Goal: Information Seeking & Learning: Learn about a topic

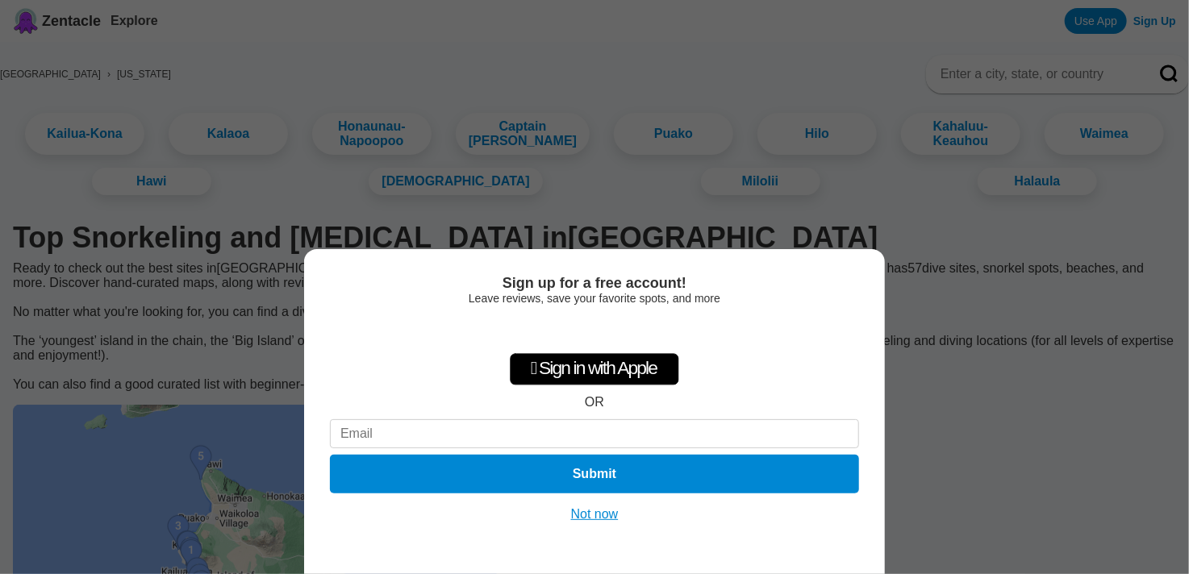
click at [589, 516] on button "Not now" at bounding box center [594, 514] width 57 height 16
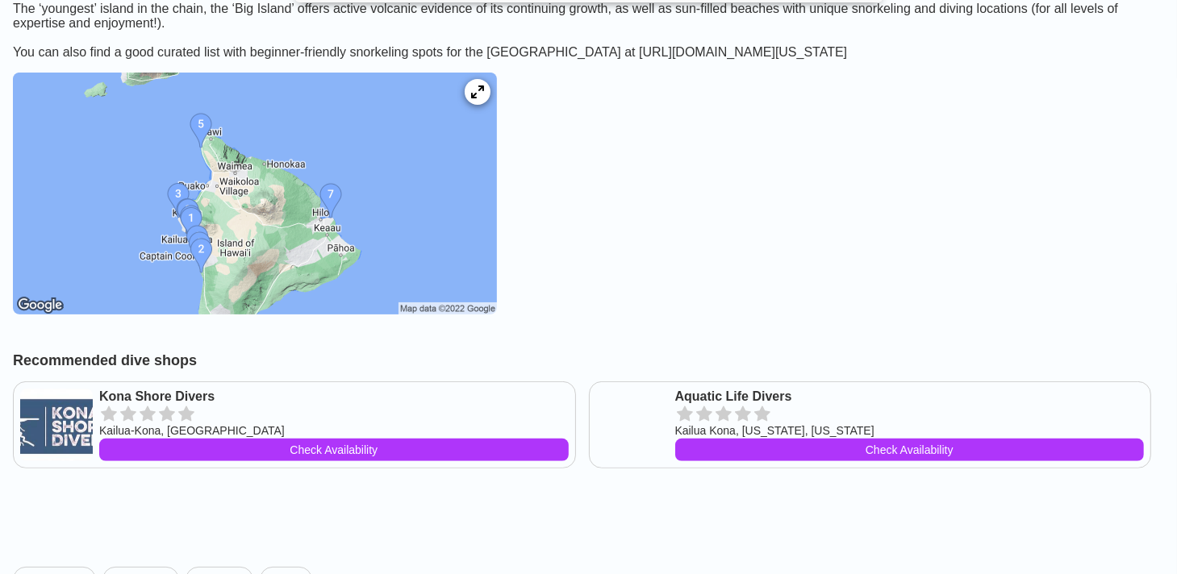
scroll to position [335, 0]
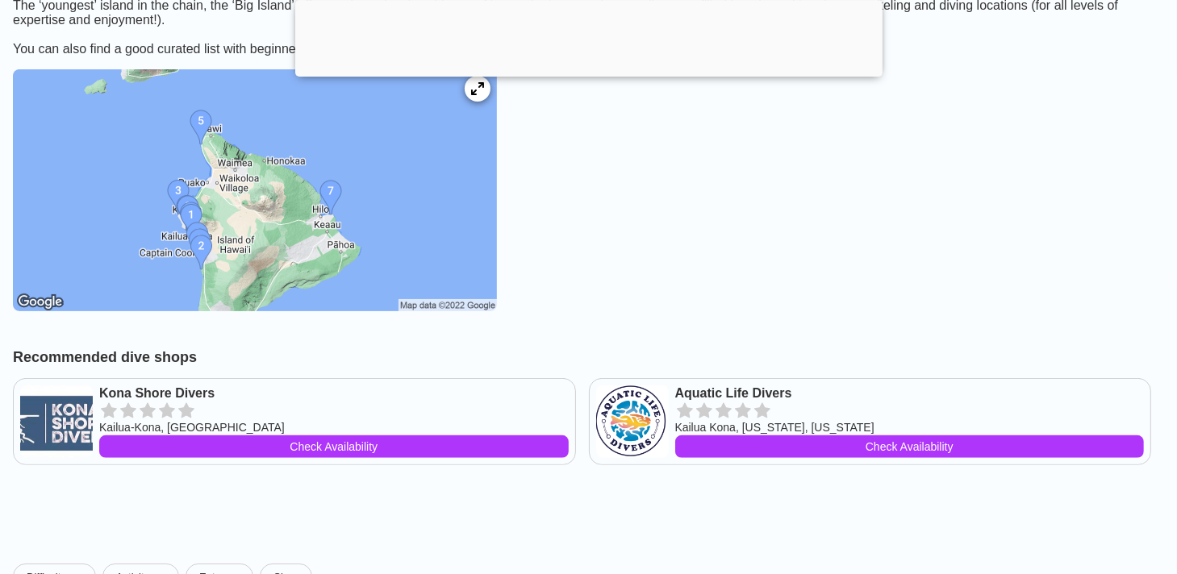
click at [219, 273] on img at bounding box center [255, 190] width 484 height 242
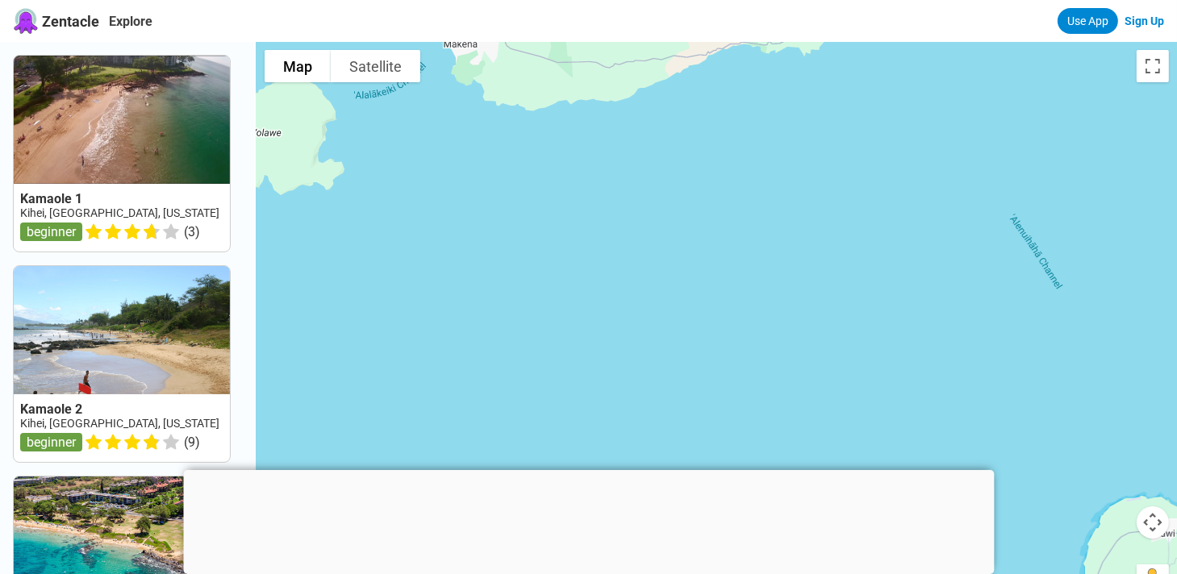
drag, startPoint x: 710, startPoint y: 377, endPoint x: 523, endPoint y: -80, distance: 493.3
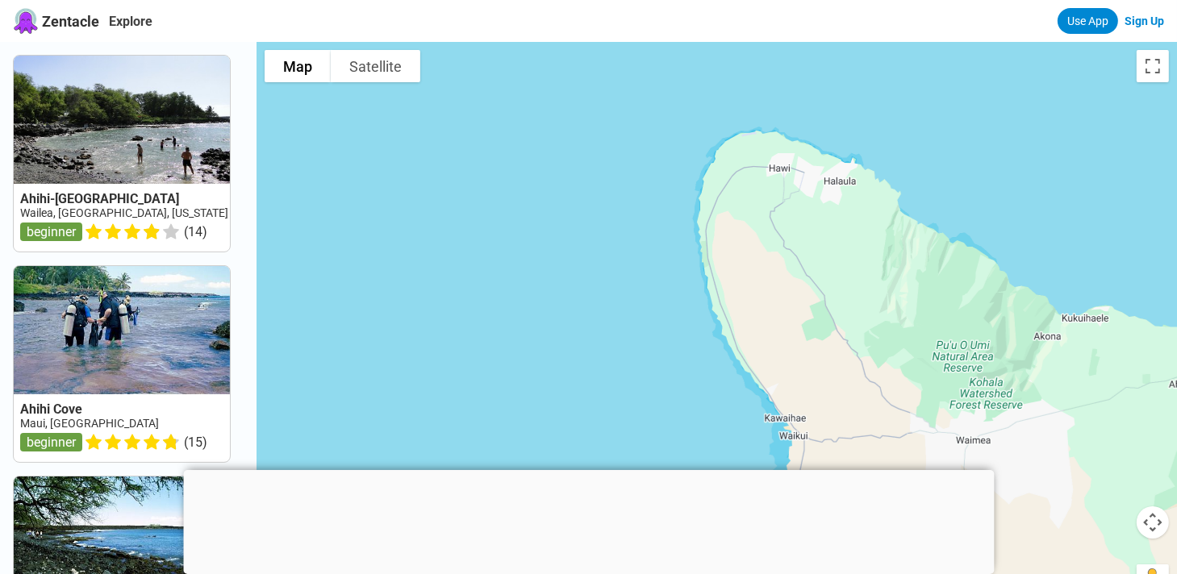
drag, startPoint x: 877, startPoint y: 287, endPoint x: 490, endPoint y: -80, distance: 532.8
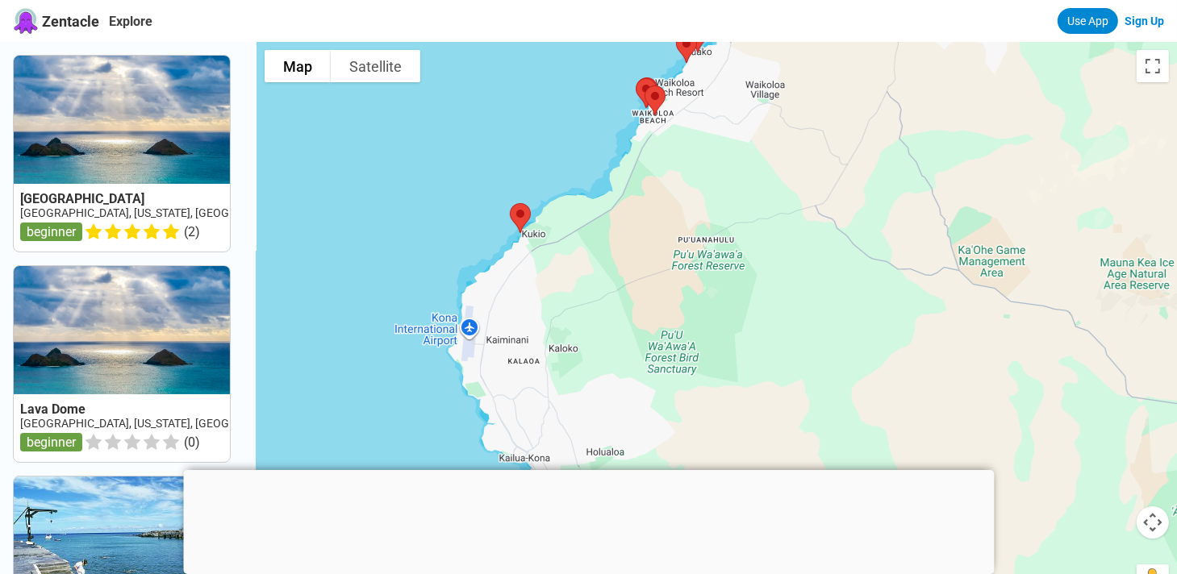
drag, startPoint x: 698, startPoint y: 378, endPoint x: 633, endPoint y: -80, distance: 462.7
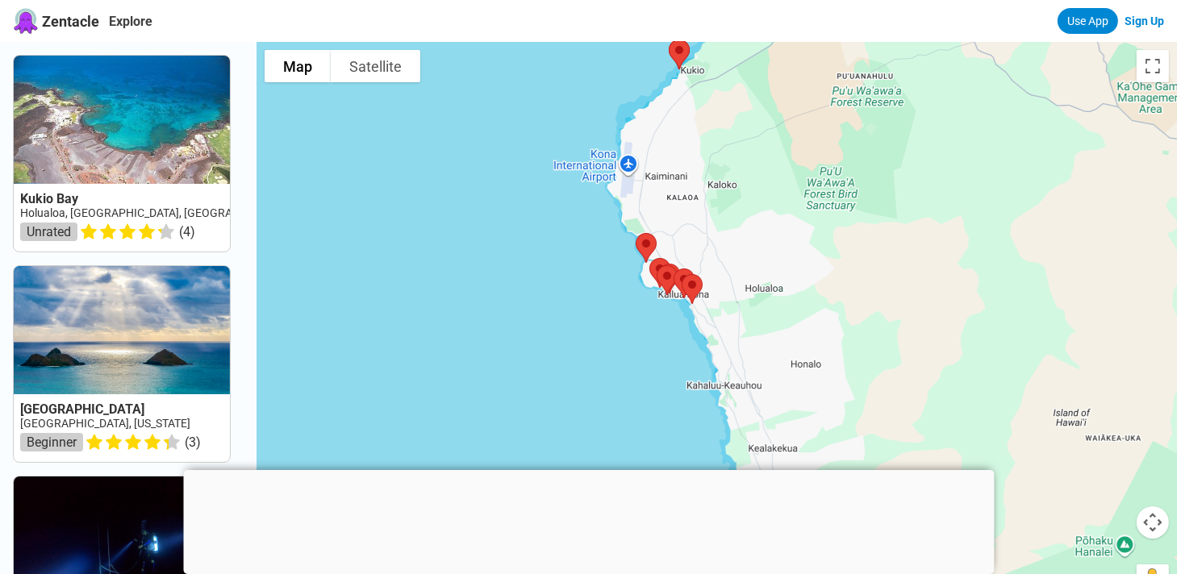
drag, startPoint x: 672, startPoint y: 280, endPoint x: 834, endPoint y: 116, distance: 230.4
click at [834, 116] on div at bounding box center [716, 329] width 920 height 574
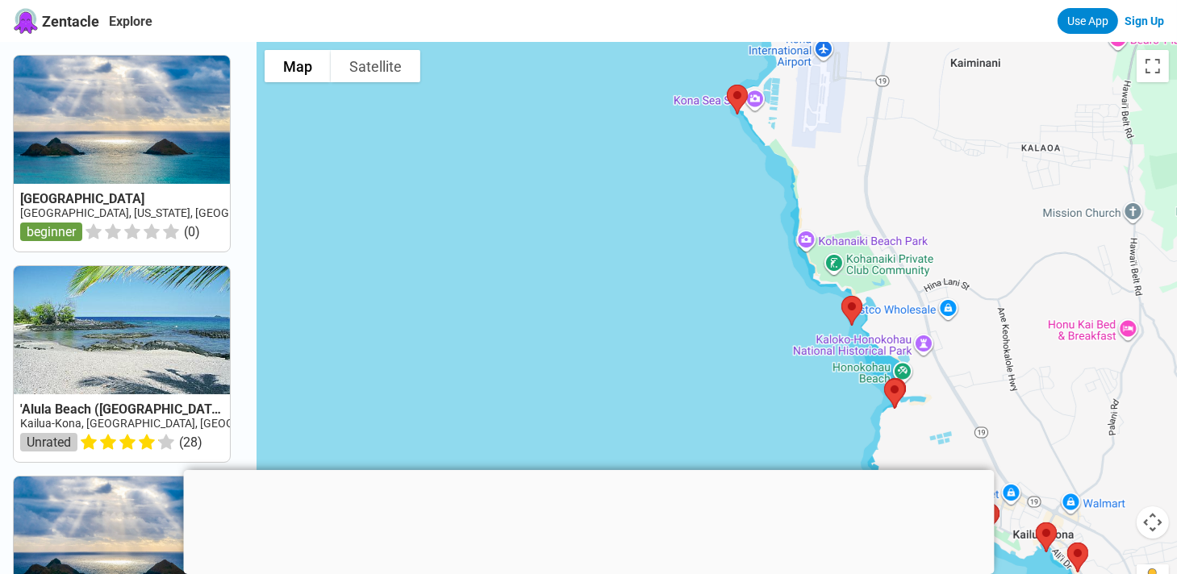
drag, startPoint x: 589, startPoint y: 239, endPoint x: 740, endPoint y: 375, distance: 203.9
click at [740, 375] on div at bounding box center [716, 329] width 920 height 574
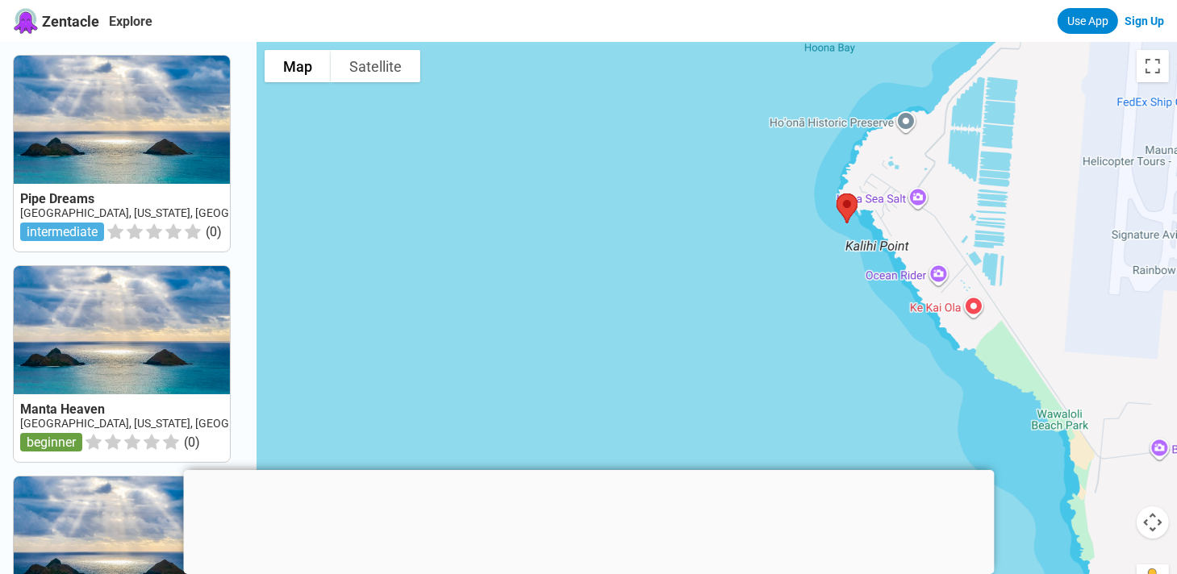
drag, startPoint x: 715, startPoint y: 356, endPoint x: 756, endPoint y: 99, distance: 259.6
click at [756, 99] on div at bounding box center [716, 329] width 920 height 574
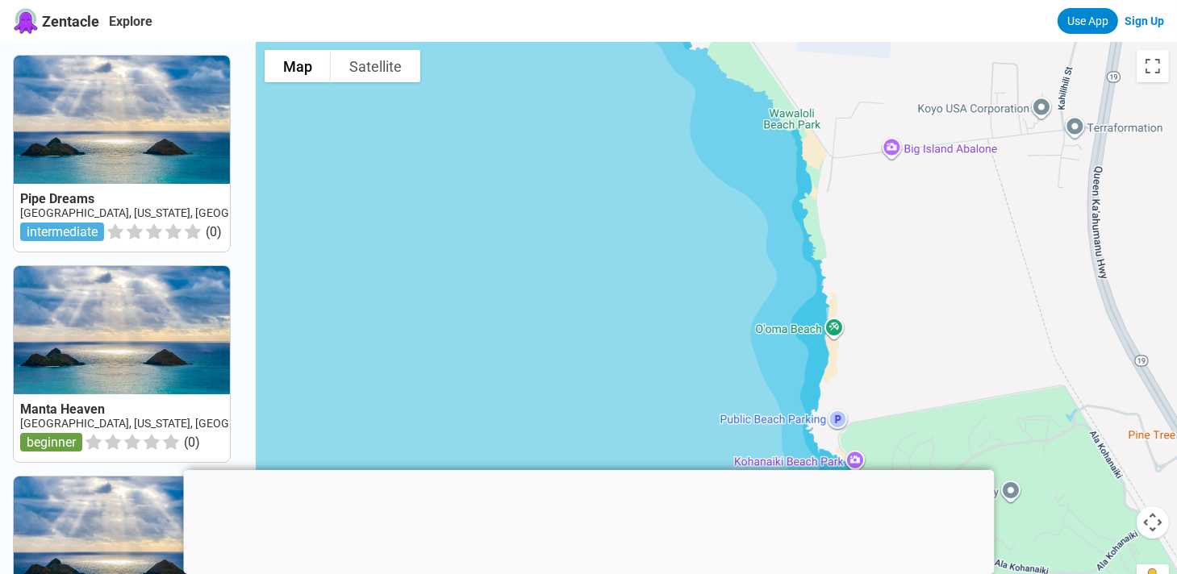
drag, startPoint x: 889, startPoint y: 431, endPoint x: 619, endPoint y: 129, distance: 405.0
click at [619, 129] on div at bounding box center [716, 329] width 920 height 574
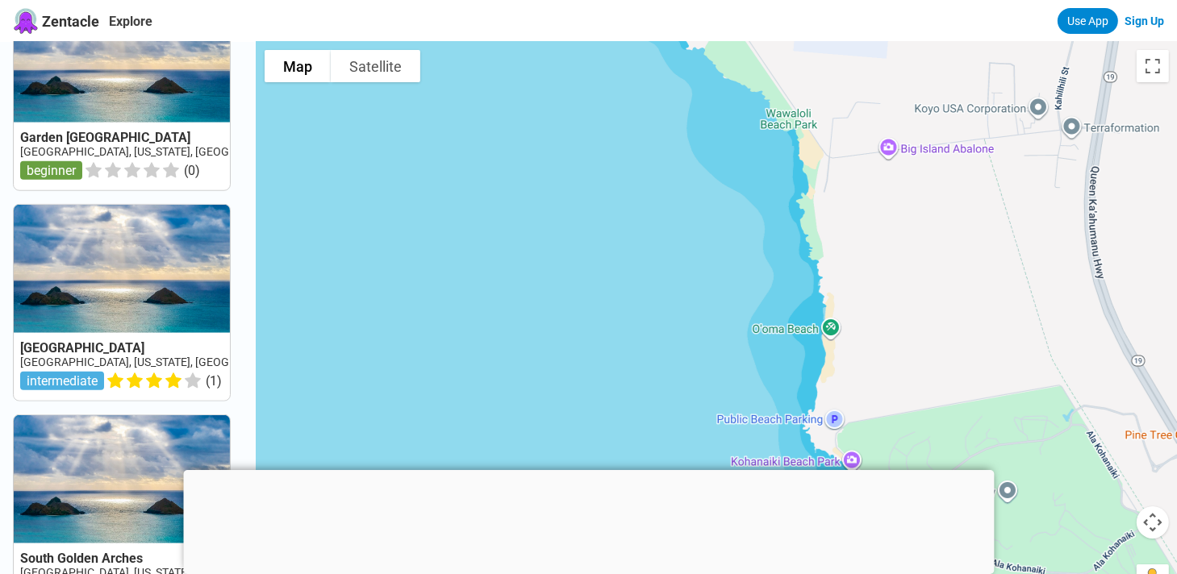
scroll to position [1594, 0]
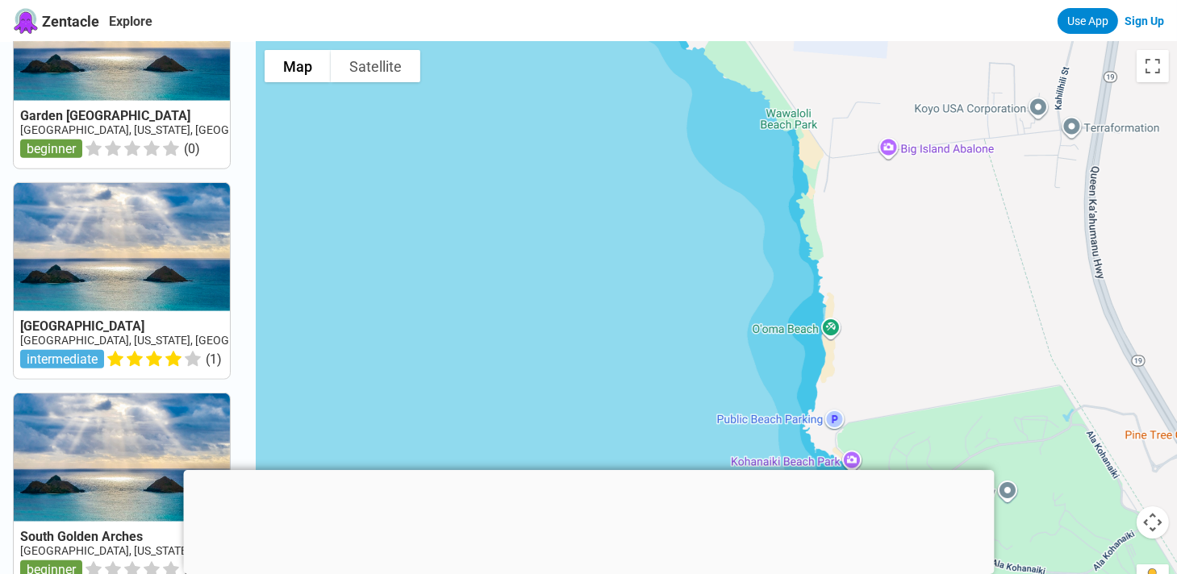
click at [87, 318] on link at bounding box center [122, 281] width 216 height 196
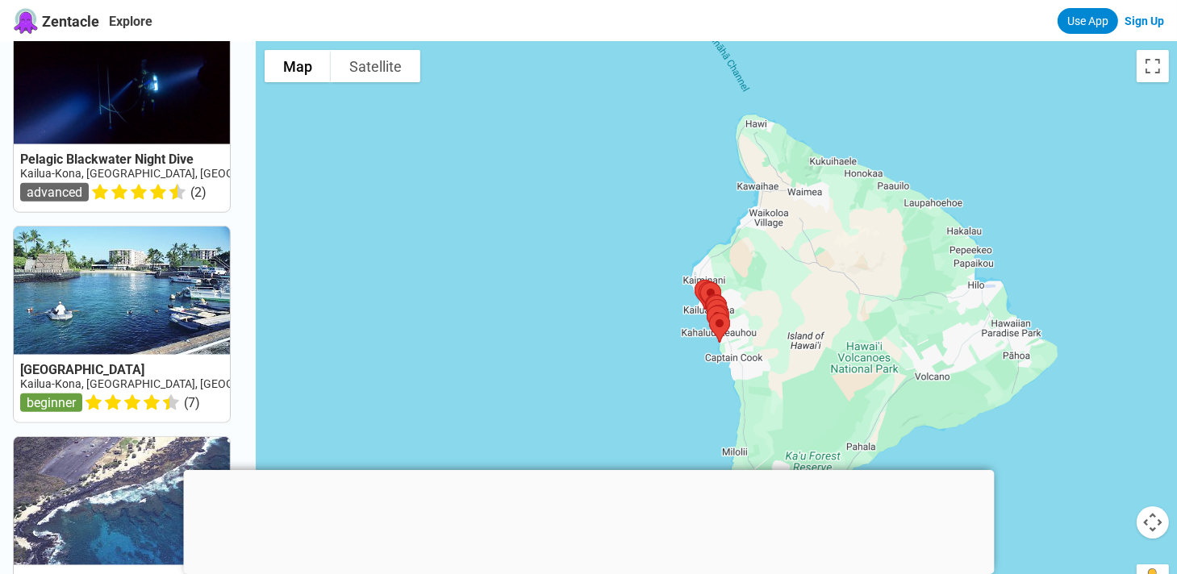
scroll to position [1594, 0]
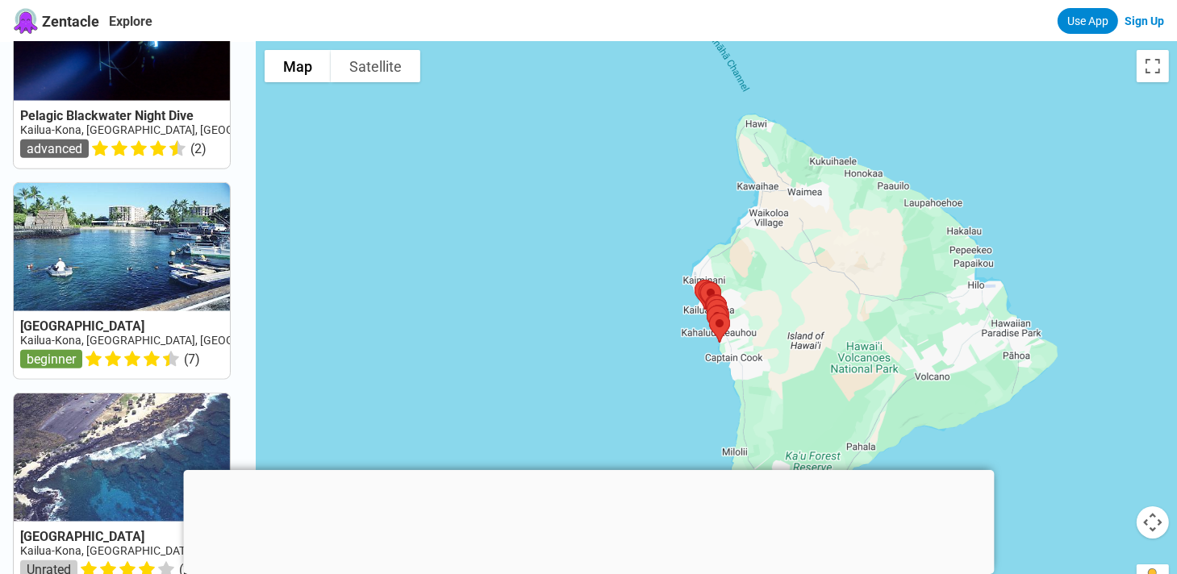
click at [585, 470] on div at bounding box center [588, 470] width 811 height 0
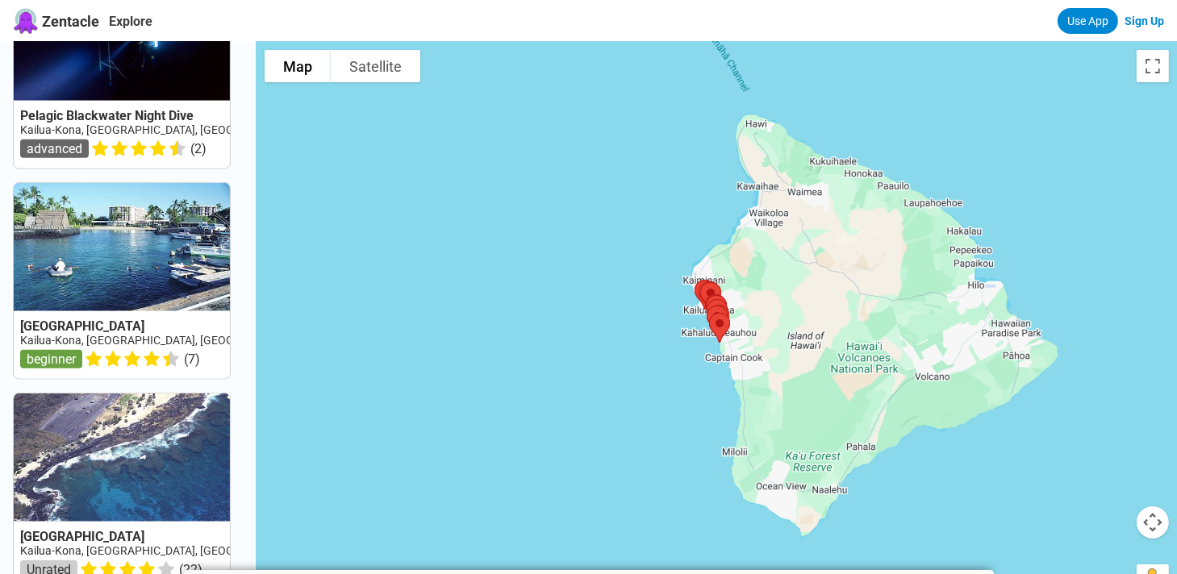
scroll to position [0, 0]
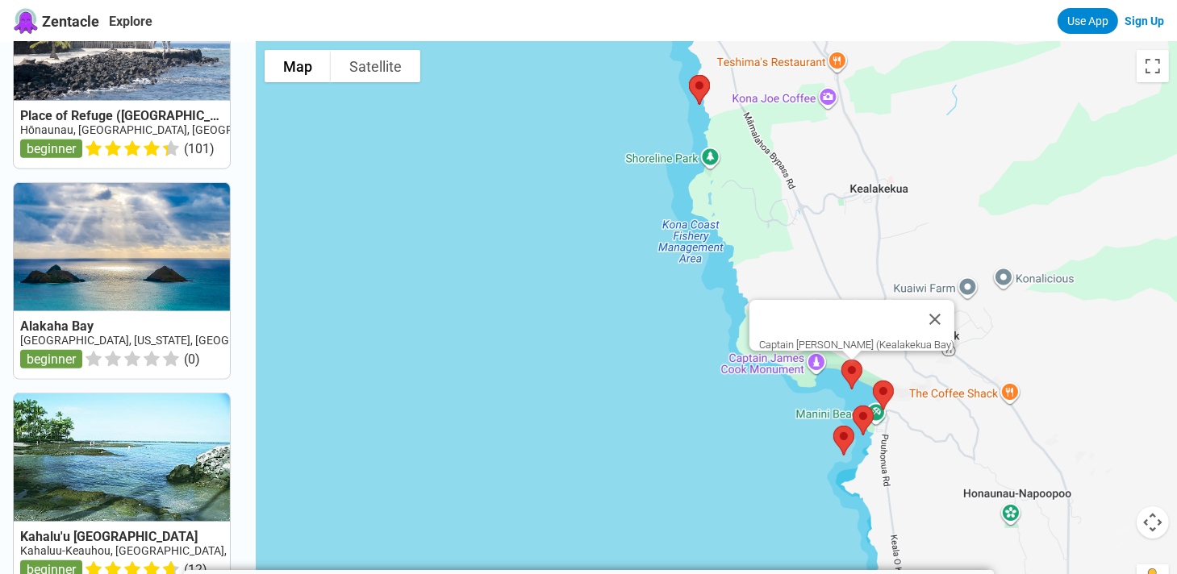
click at [854, 371] on img at bounding box center [852, 374] width 34 height 43
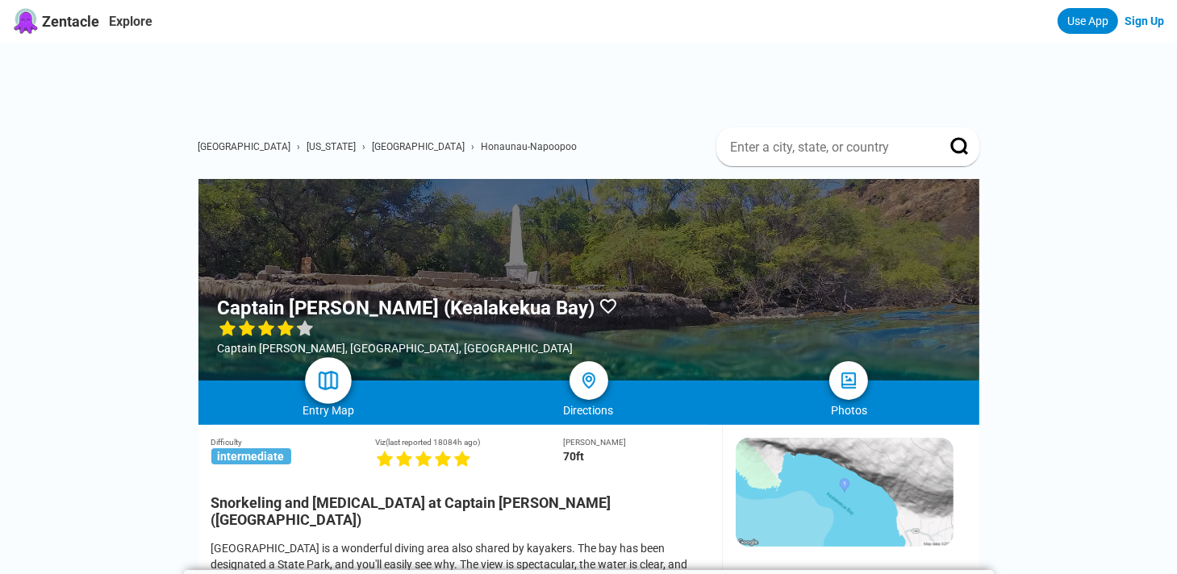
click at [323, 386] on img at bounding box center [327, 380] width 23 height 23
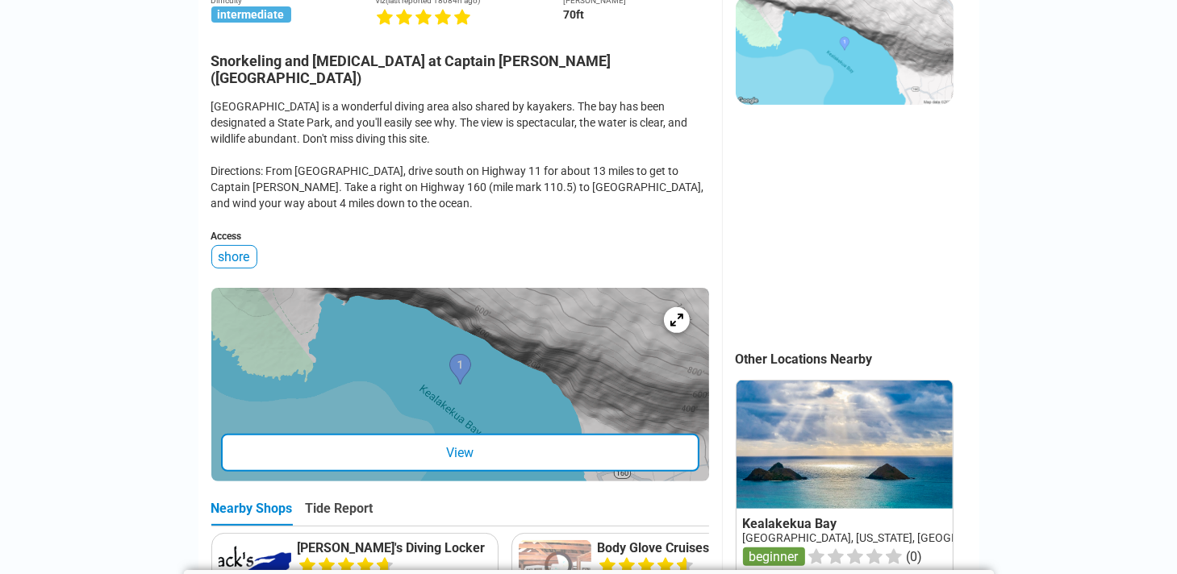
scroll to position [442, 0]
click at [482, 438] on div "View" at bounding box center [460, 453] width 478 height 38
